Goal: Use online tool/utility: Utilize a website feature to perform a specific function

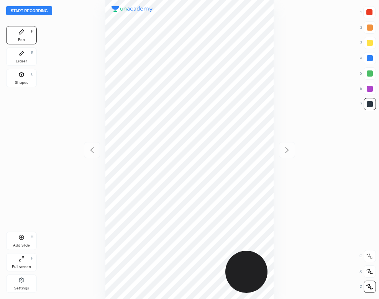
scroll to position [299, 256]
click at [47, 11] on button "Start recording" at bounding box center [29, 10] width 46 height 9
click at [72, 124] on div "01 : 06" at bounding box center [189, 149] width 256 height 299
click at [67, 125] on div "01 : 06" at bounding box center [189, 149] width 256 height 299
click at [29, 241] on div "Add Slide H" at bounding box center [21, 241] width 31 height 18
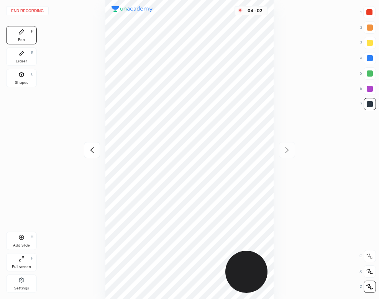
click at [36, 10] on button "End recording" at bounding box center [27, 10] width 43 height 9
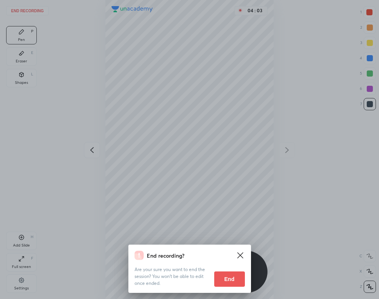
click at [230, 280] on button "End" at bounding box center [229, 279] width 31 height 15
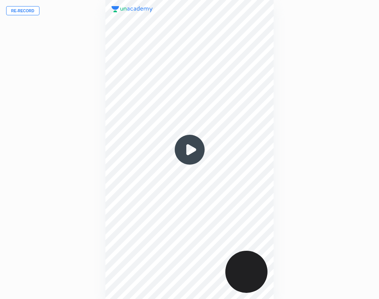
click at [191, 152] on img at bounding box center [189, 149] width 37 height 37
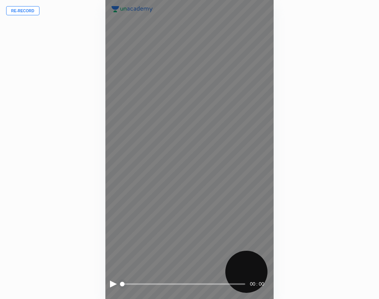
click at [108, 281] on div "00 : 00" at bounding box center [189, 149] width 169 height 299
click at [111, 285] on div at bounding box center [113, 284] width 7 height 7
